Goal: Navigation & Orientation: Find specific page/section

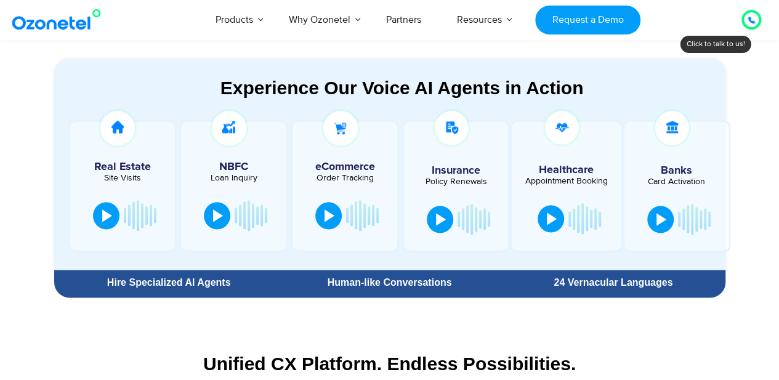
scroll to position [739, 0]
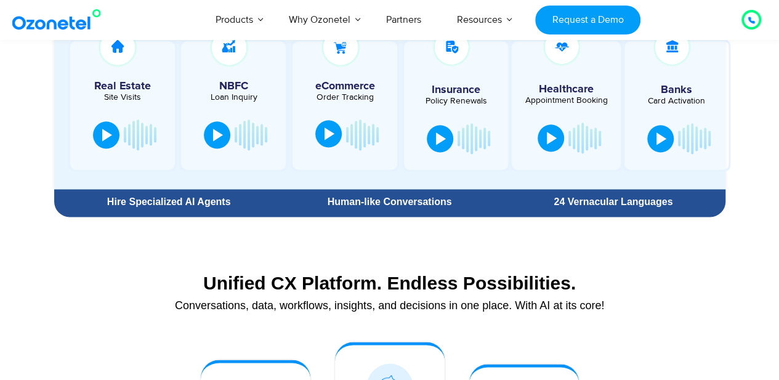
click at [332, 134] on div at bounding box center [330, 134] width 10 height 12
click at [332, 134] on div at bounding box center [333, 135] width 10 height 12
click at [332, 134] on div at bounding box center [330, 134] width 10 height 12
click at [332, 134] on div at bounding box center [333, 135] width 10 height 12
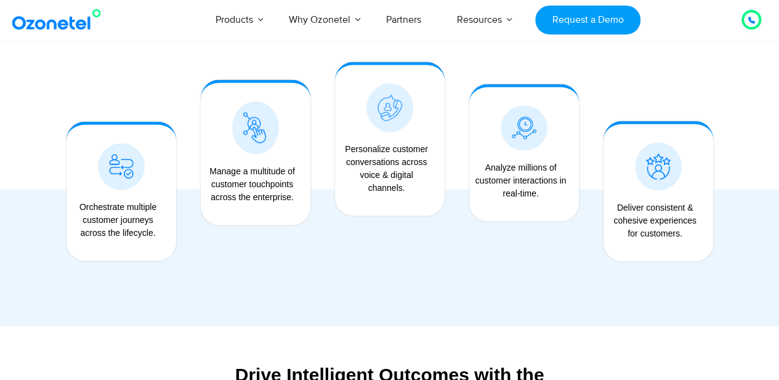
scroll to position [1035, 0]
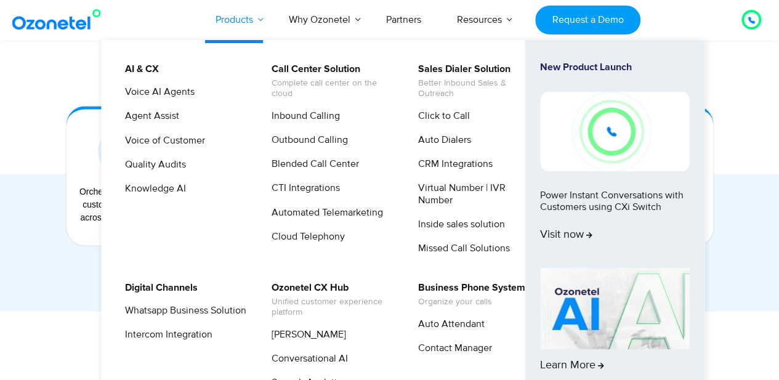
click at [266, 25] on link "Products" at bounding box center [234, 19] width 73 height 41
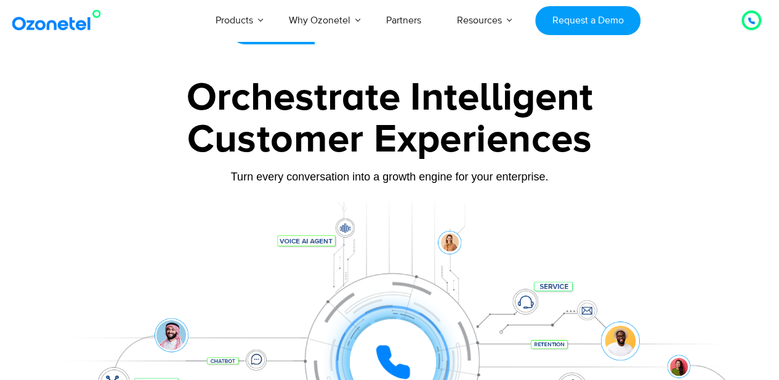
click at [107, 189] on div "Turn every conversation into a growth engine for your enterprise." at bounding box center [390, 185] width 684 height 7
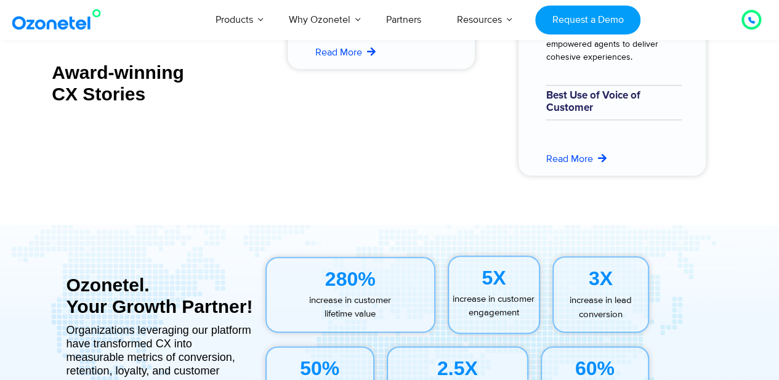
scroll to position [5166, 0]
